Goal: Find specific page/section: Find specific page/section

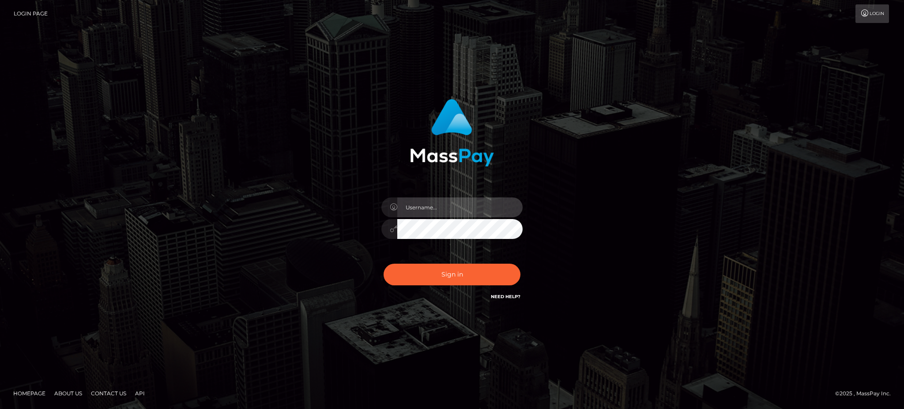
type input "Gaizelle"
click at [469, 290] on div "Sign in Need Help?" at bounding box center [452, 277] width 154 height 39
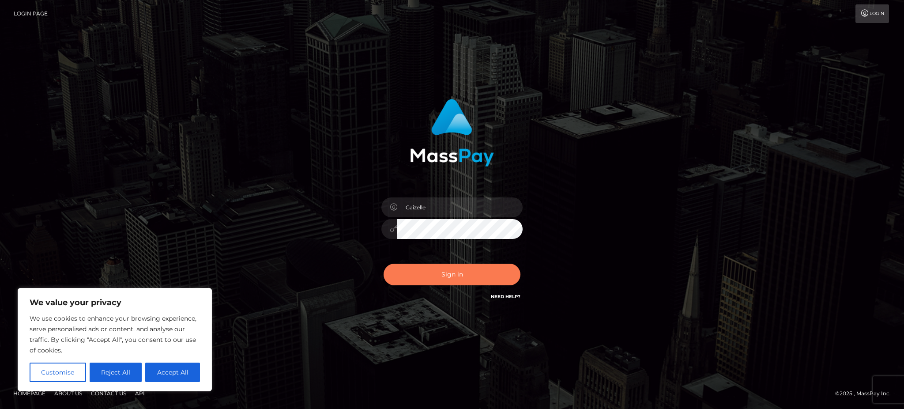
click at [457, 278] on button "Sign in" at bounding box center [452, 275] width 137 height 22
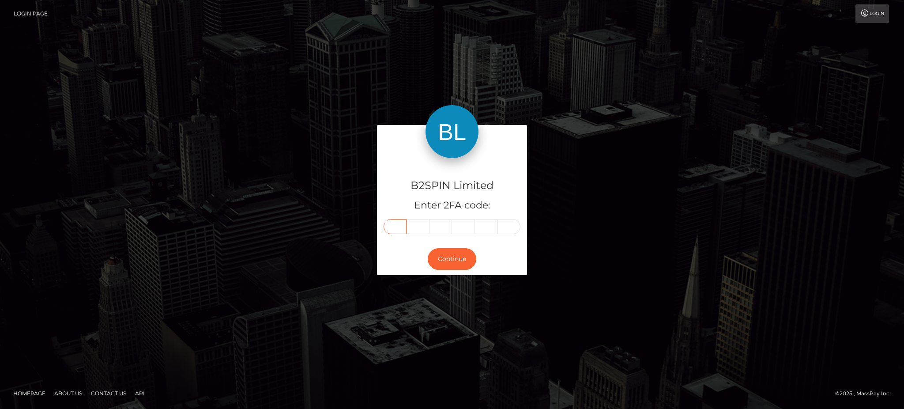
click at [394, 232] on input "text" at bounding box center [395, 226] width 23 height 15
type input "2"
type input "1"
type input "2"
type input "1"
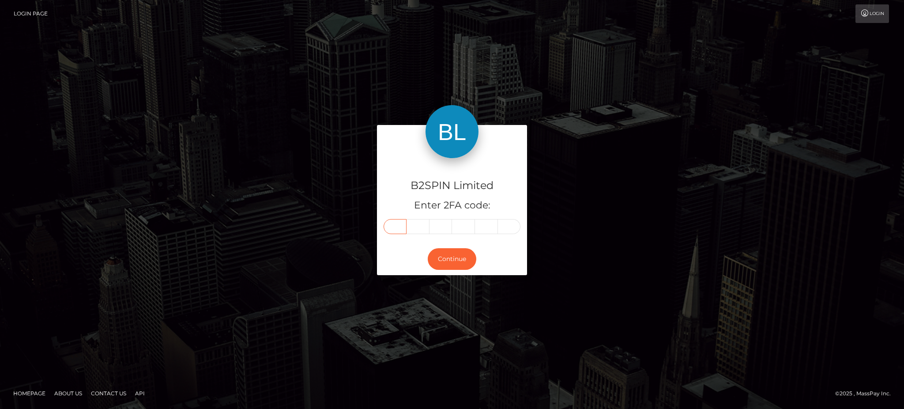
type input "2"
type input "1"
type input "2"
type input "4"
type input "1"
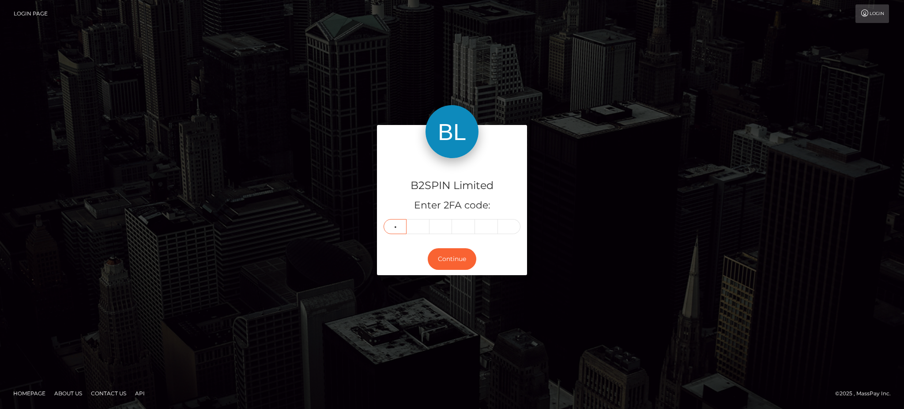
type input "9"
type input "3"
type input "5"
type input "2"
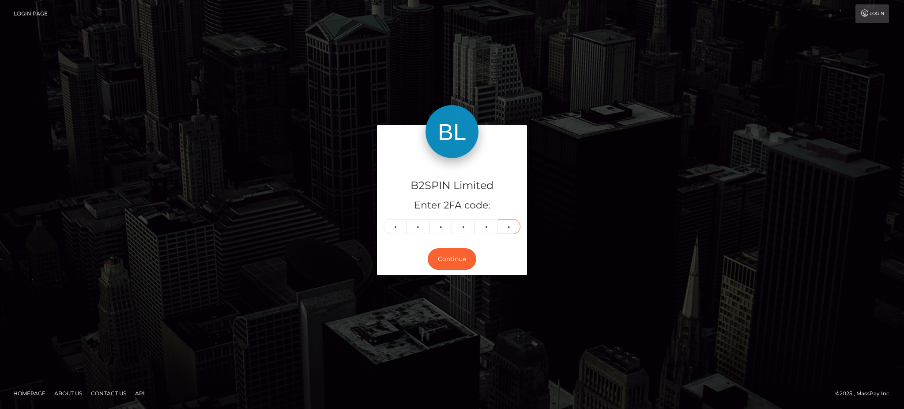
type input "1"
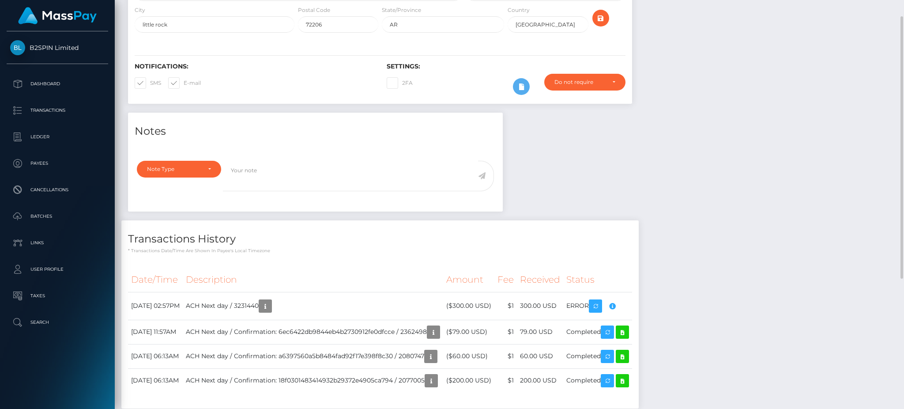
scroll to position [229, 0]
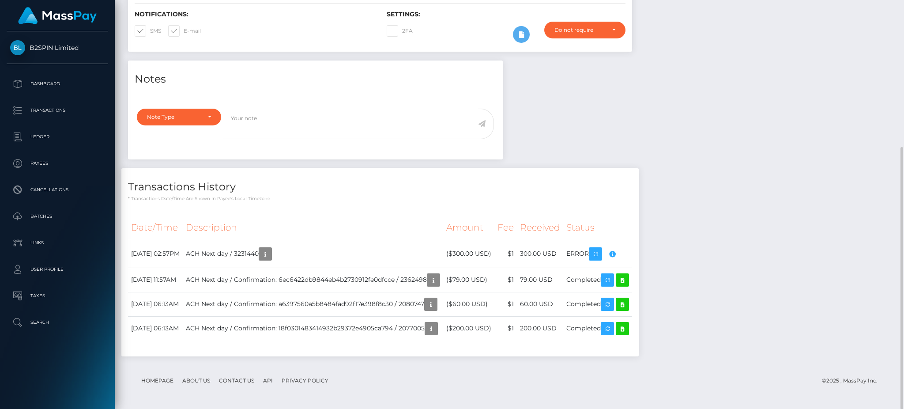
click at [798, 104] on div "Notes Note Type Compliance Clear Compliance General Note Type" at bounding box center [509, 212] width 776 height 305
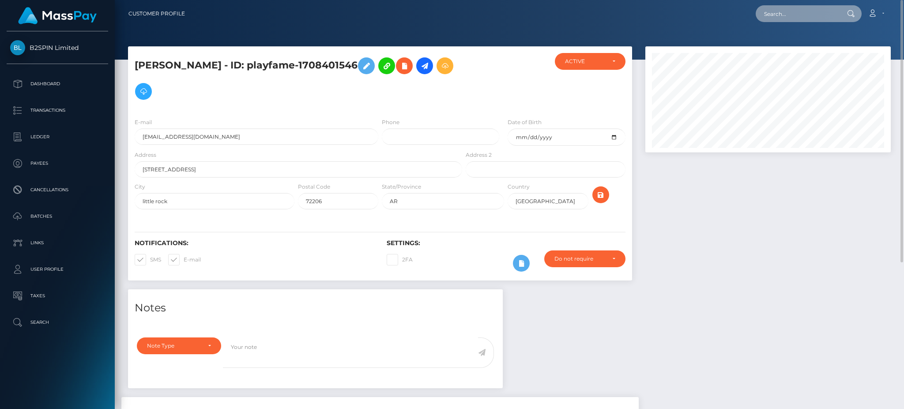
click at [792, 18] on input "text" at bounding box center [797, 13] width 83 height 17
paste input "2023324691"
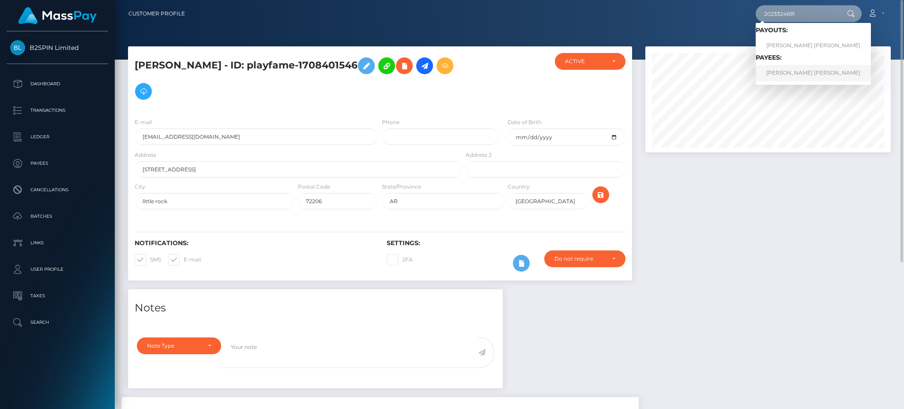
type input "2023324691"
click at [790, 71] on link "SHERMAN EUGENE LEE" at bounding box center [813, 73] width 115 height 16
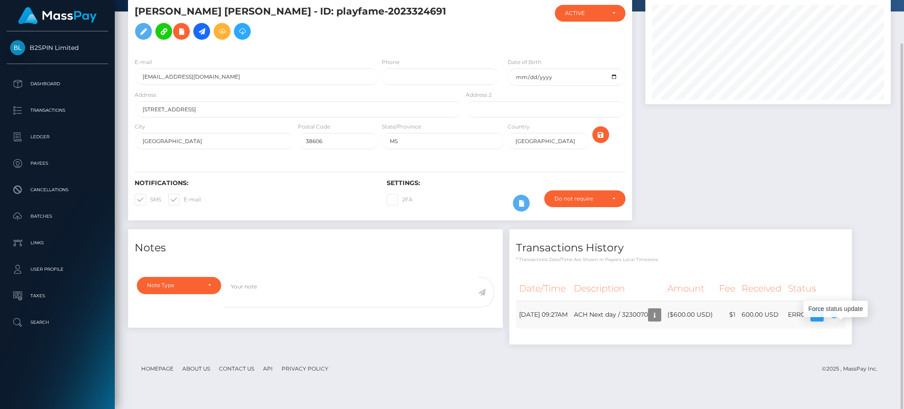
scroll to position [106, 245]
